Goal: Task Accomplishment & Management: Use online tool/utility

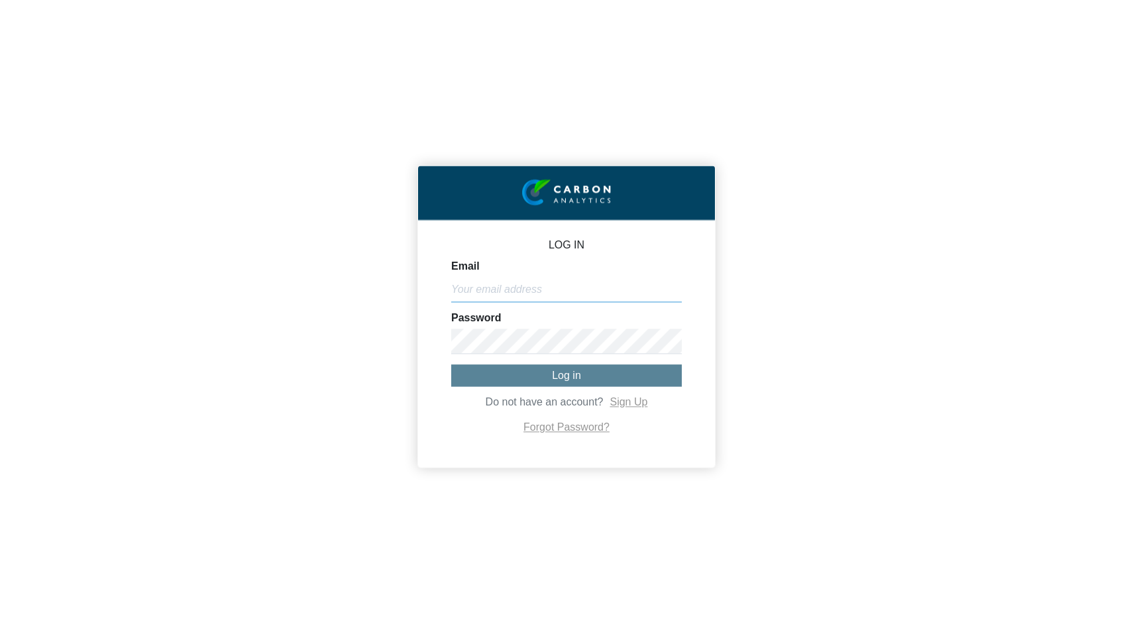
type input "[PERSON_NAME][EMAIL_ADDRESS][DOMAIN_NAME]"
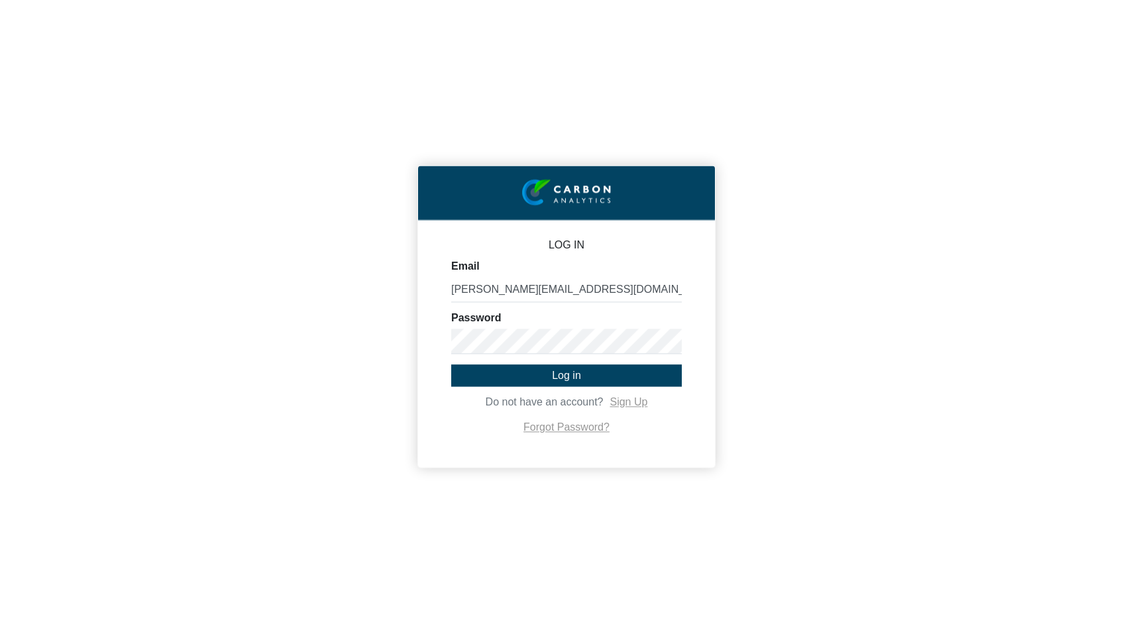
click at [569, 371] on span "Log in" at bounding box center [566, 375] width 29 height 11
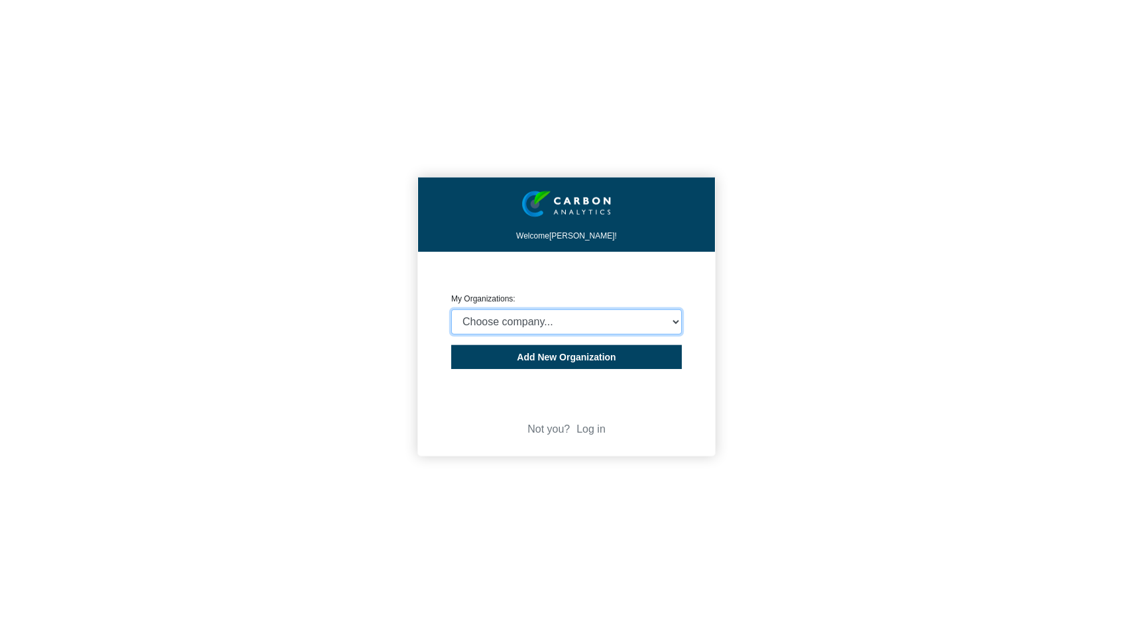
select select "932401"
click at [560, 355] on span "Add New Organization" at bounding box center [566, 357] width 99 height 11
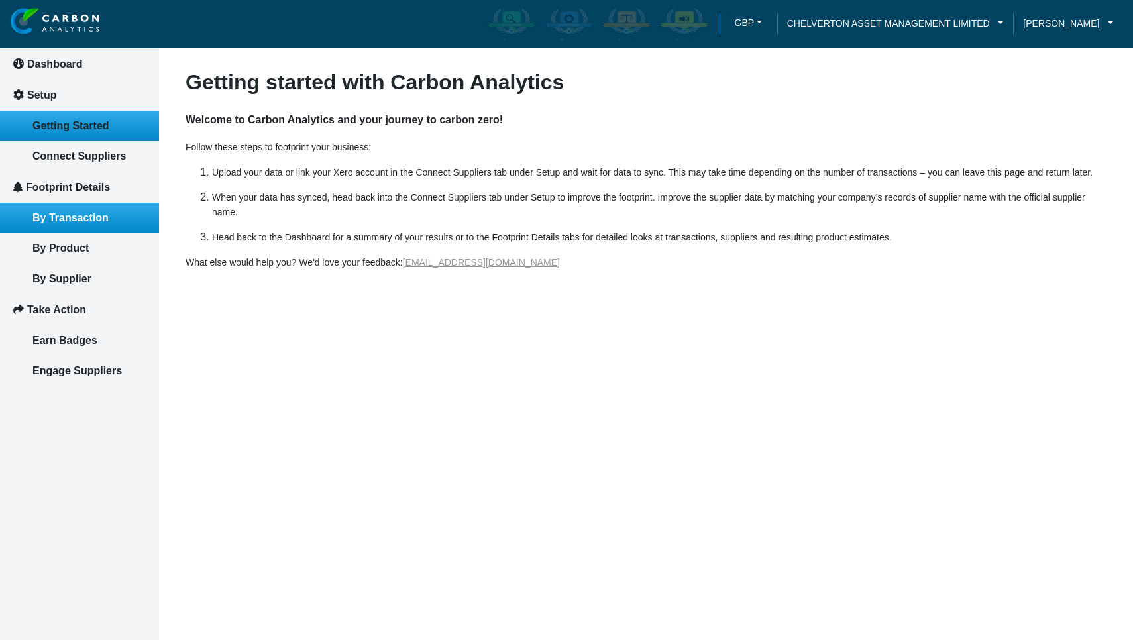
click at [85, 212] on span "By Transaction" at bounding box center [70, 217] width 76 height 11
